Goal: Use online tool/utility: Utilize a website feature to perform a specific function

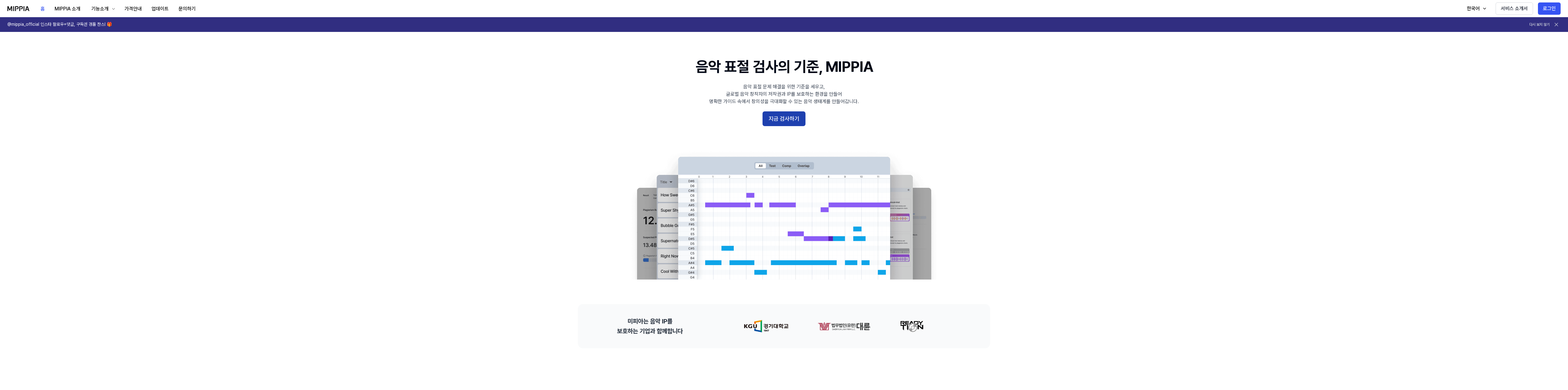
click at [775, 115] on button "지금 검사하기" at bounding box center [784, 119] width 43 height 15
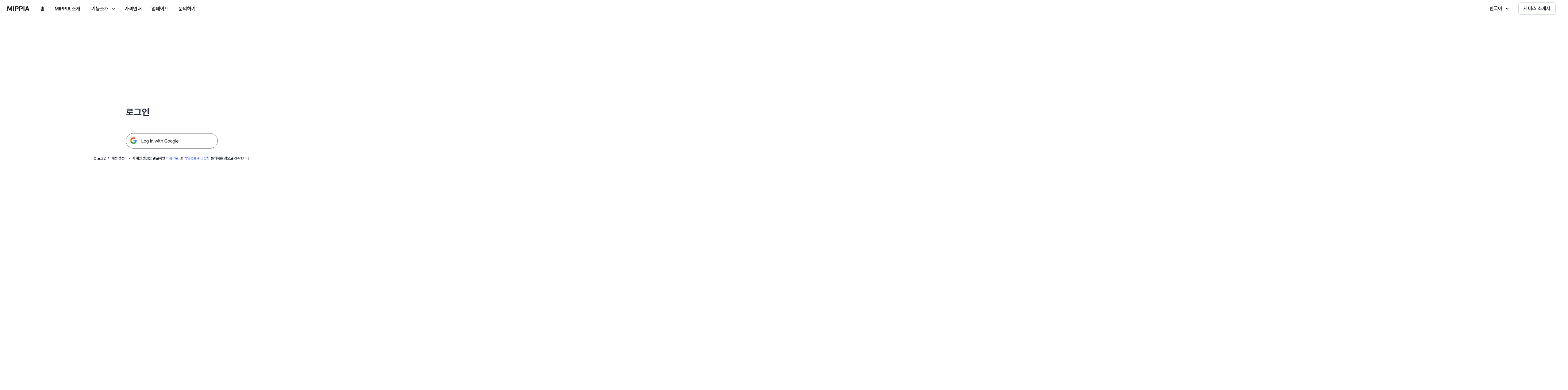
click at [185, 138] on img at bounding box center [171, 140] width 92 height 15
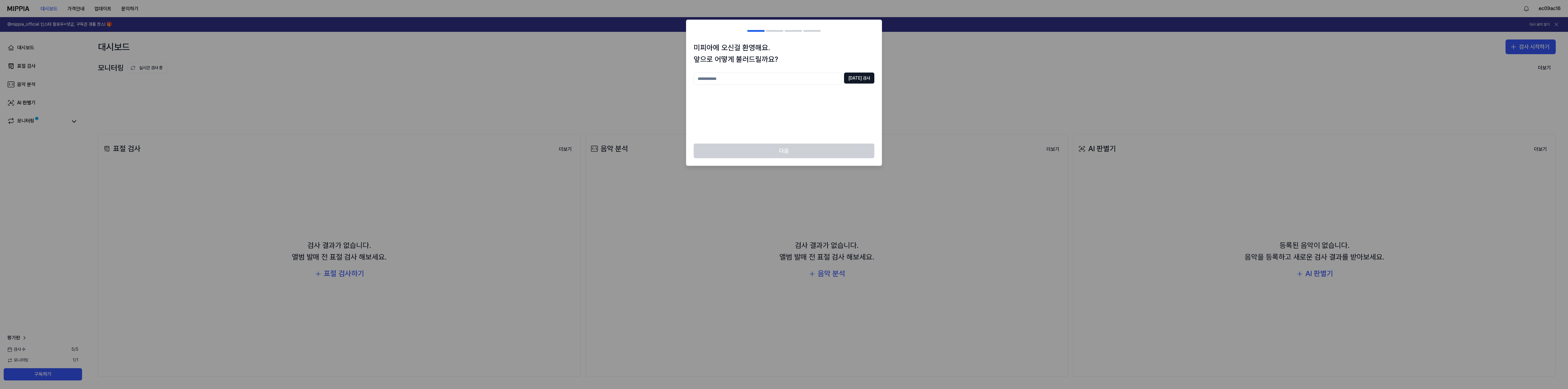
click at [740, 79] on input "text" at bounding box center [768, 79] width 148 height 12
type input "****"
